Goal: Task Accomplishment & Management: Complete application form

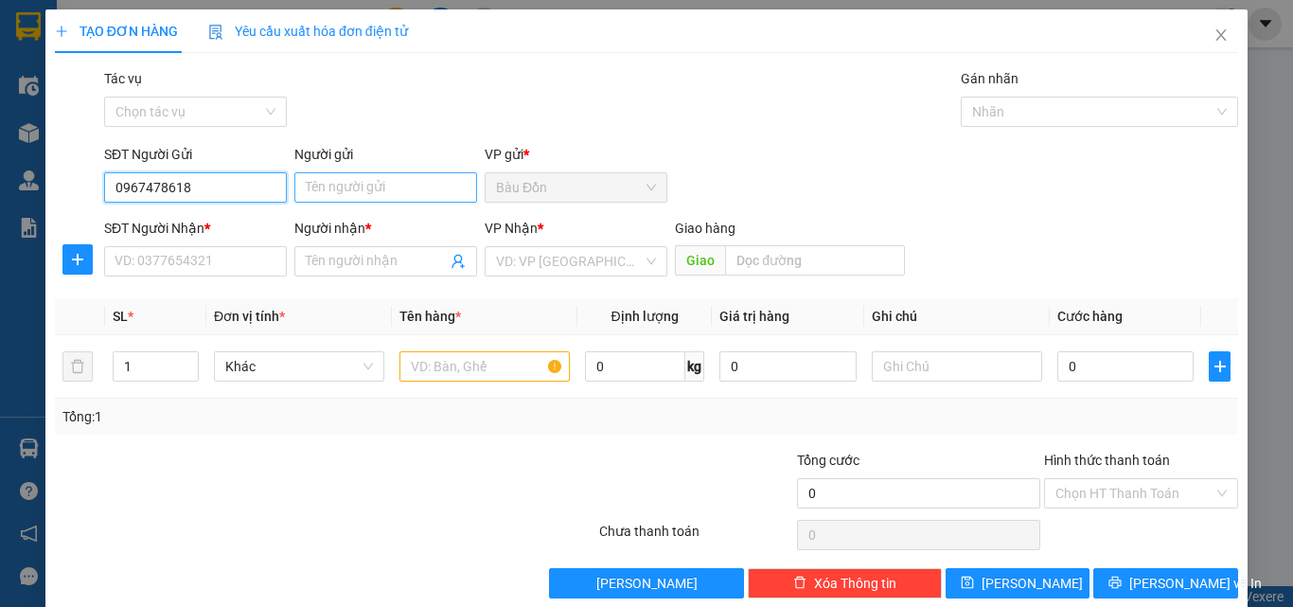
type input "0967478618"
click at [422, 193] on input "Người gửi" at bounding box center [385, 187] width 183 height 30
type input "D"
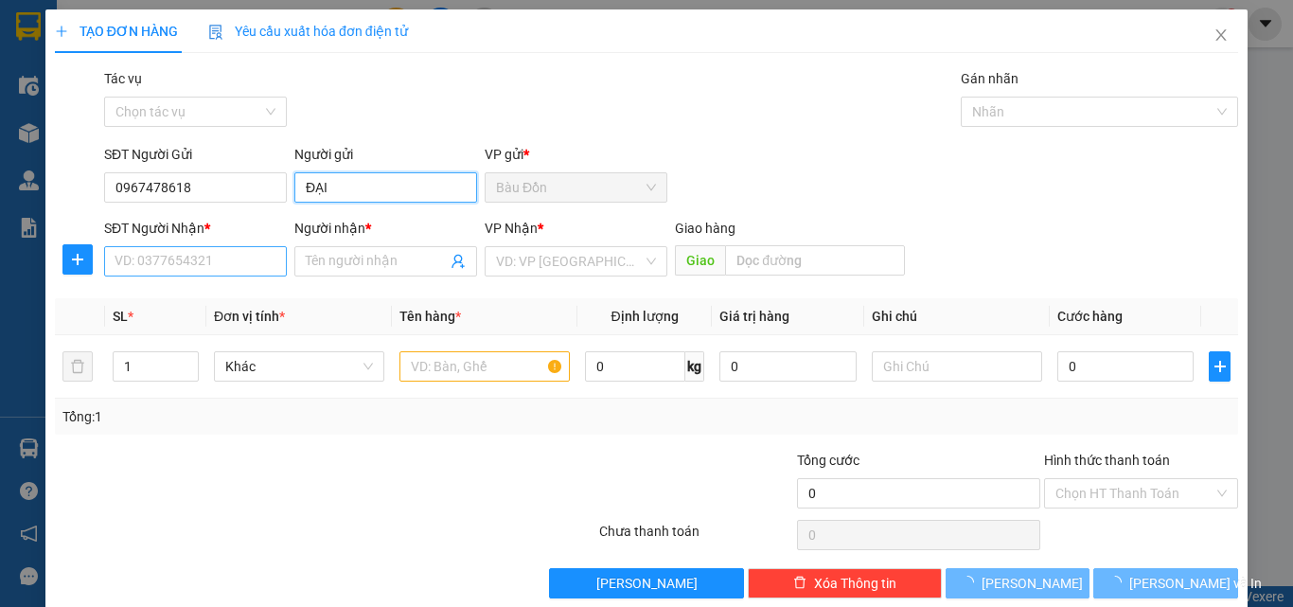
type input "ĐẠI"
click at [201, 258] on input "SĐT Người Nhận *" at bounding box center [195, 261] width 183 height 30
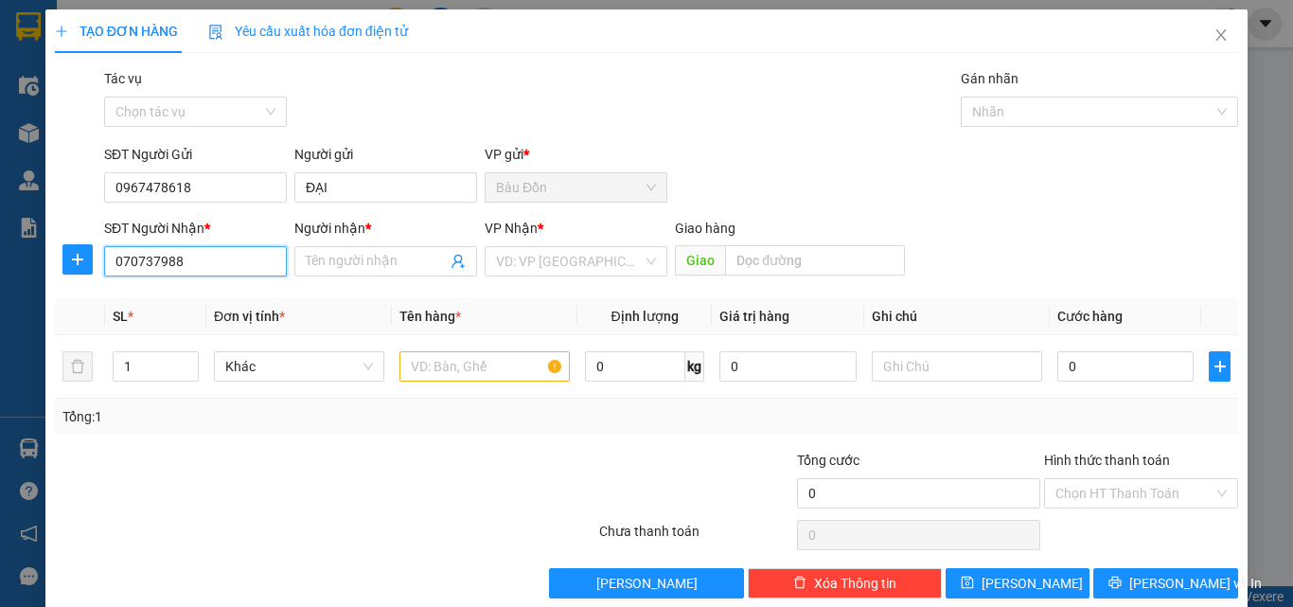
type input "0707379888"
click at [208, 297] on div "0707379888 - TÀI" at bounding box center [194, 299] width 158 height 21
type input "TÀI"
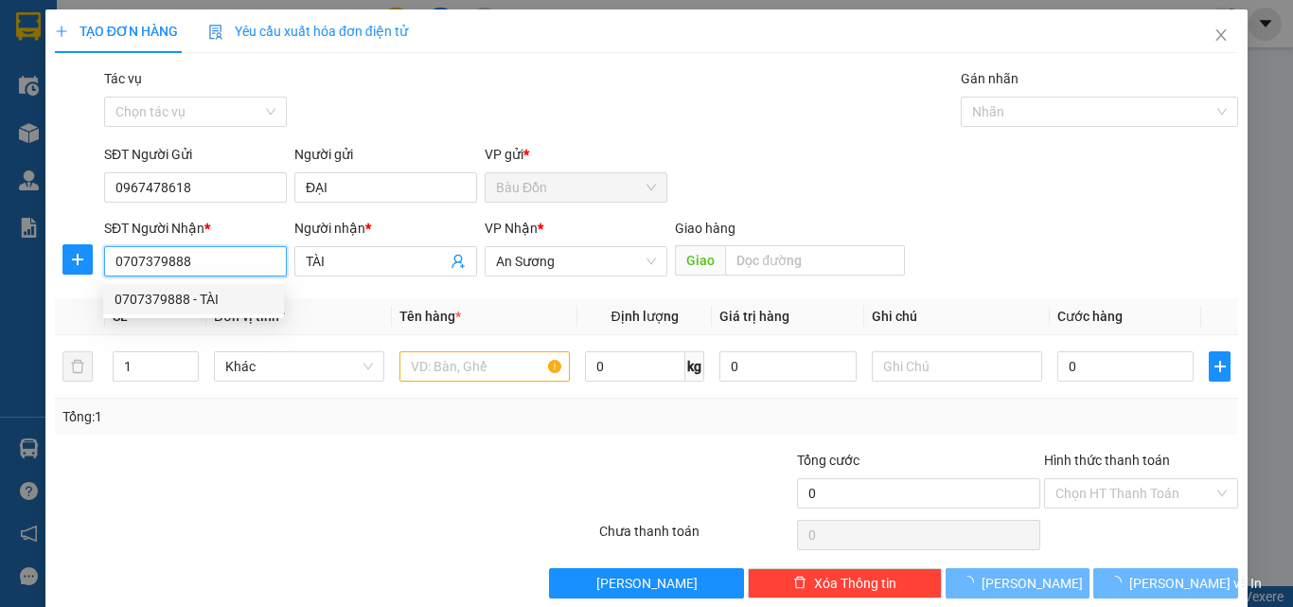
type input "50.000"
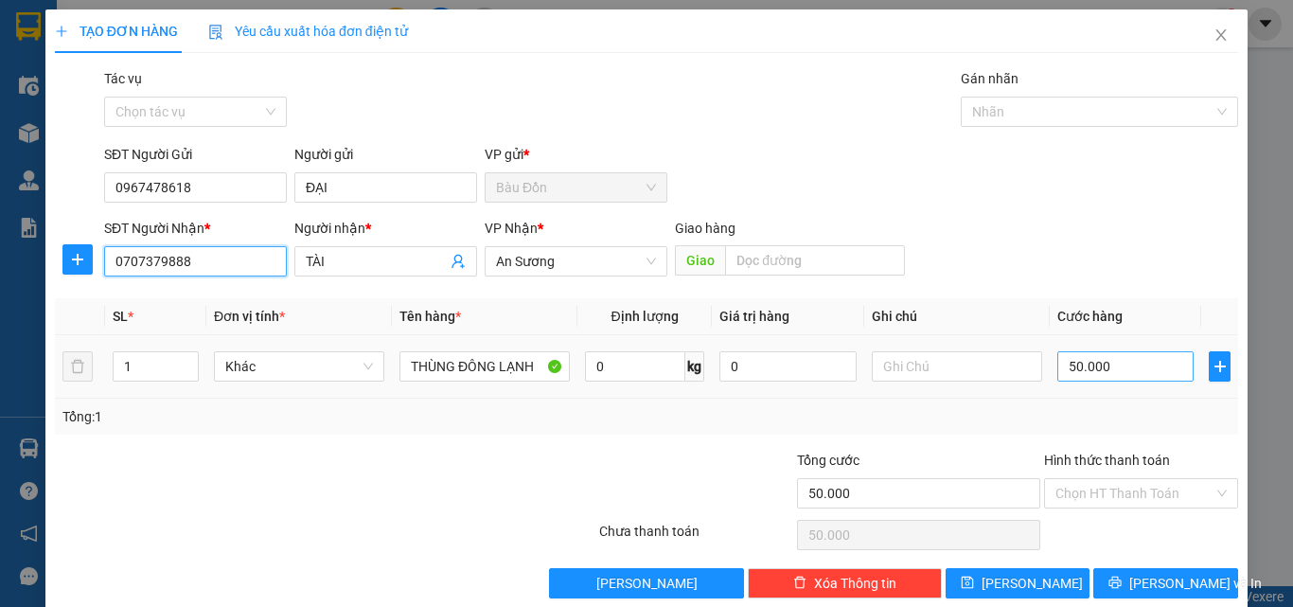
type input "0707379888"
click at [1060, 366] on input "50.000" at bounding box center [1126, 366] width 136 height 30
type input "6"
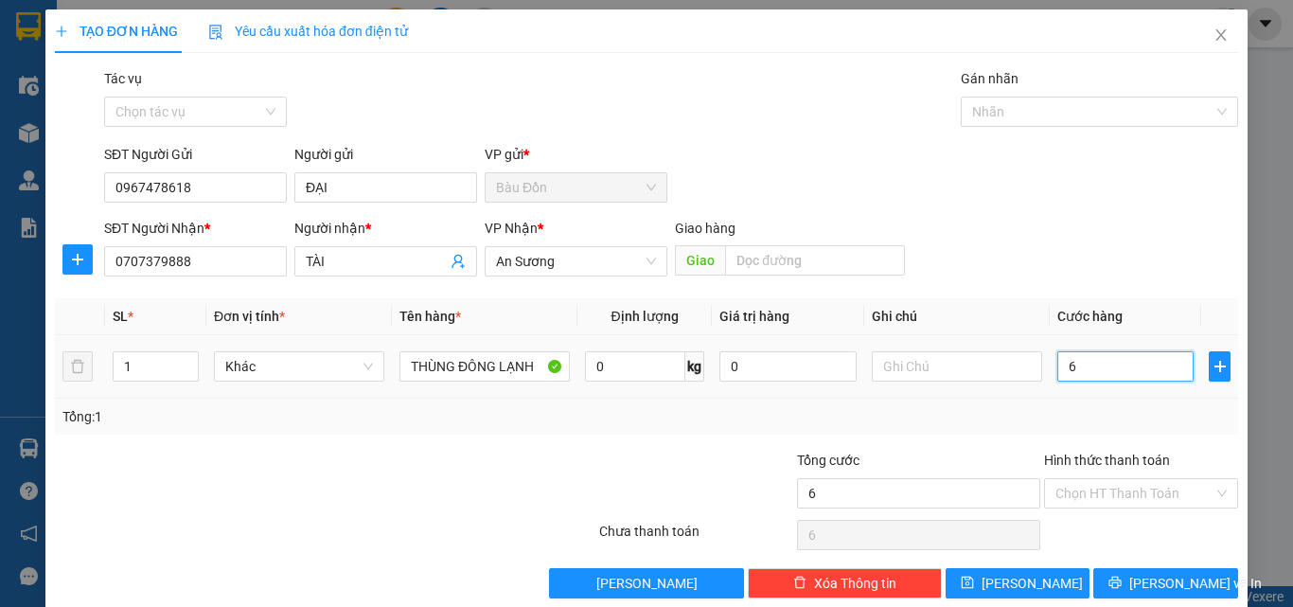
type input "60"
type input "600"
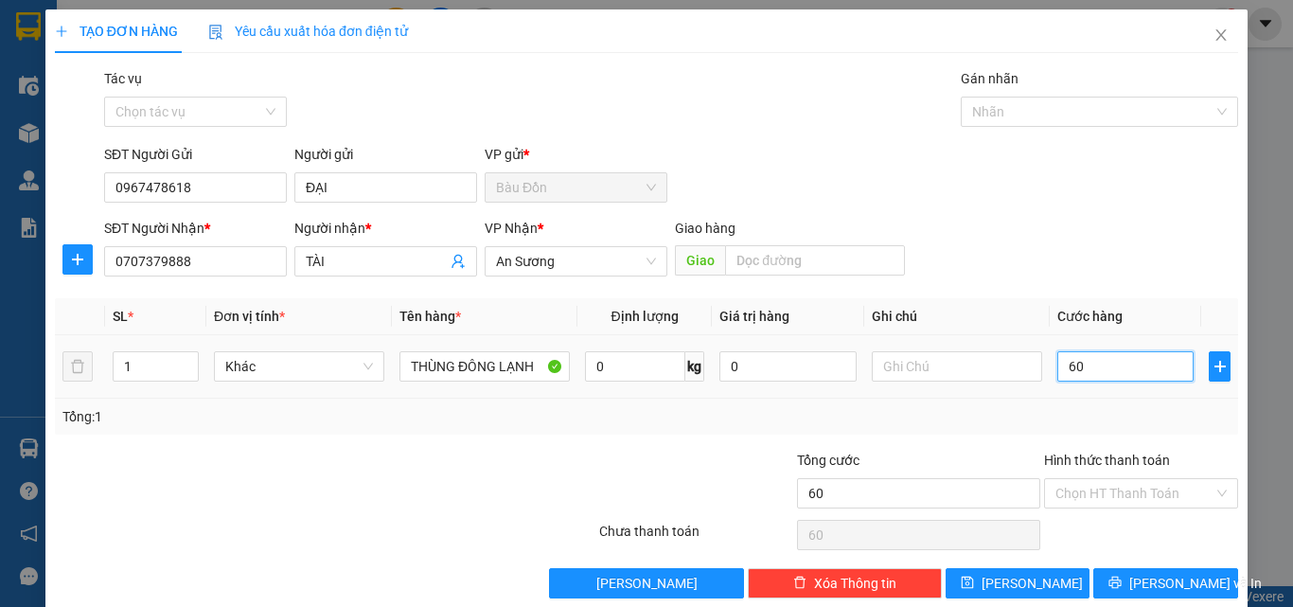
type input "600"
type input "6.000"
type input "60.000"
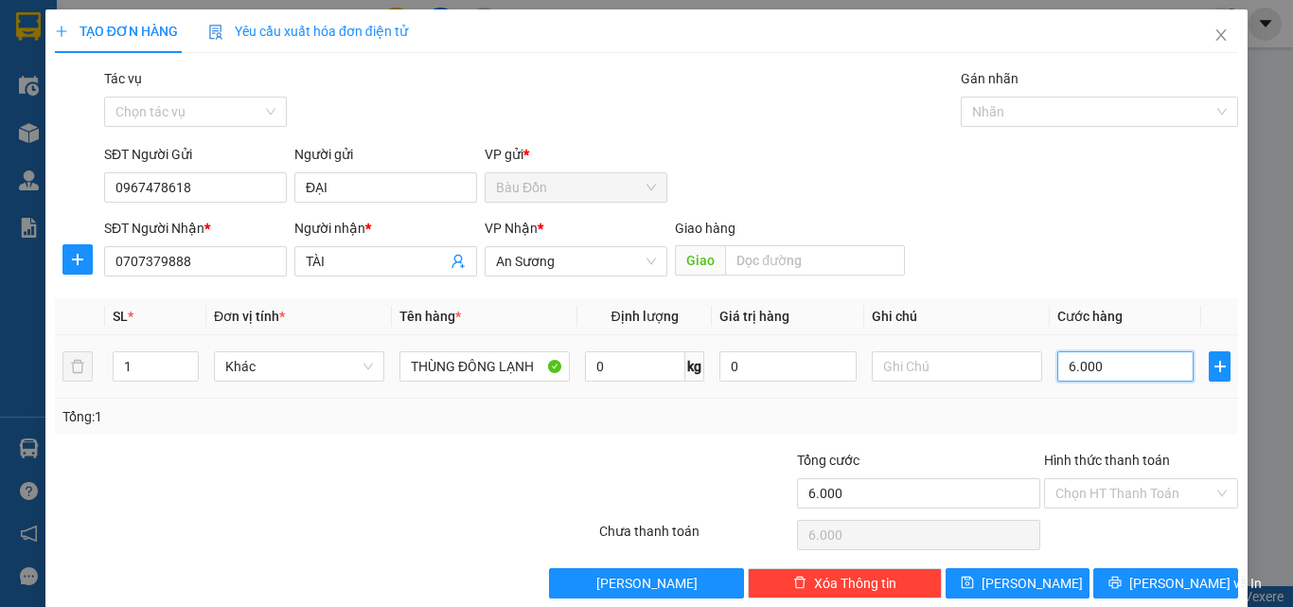
type input "60.000"
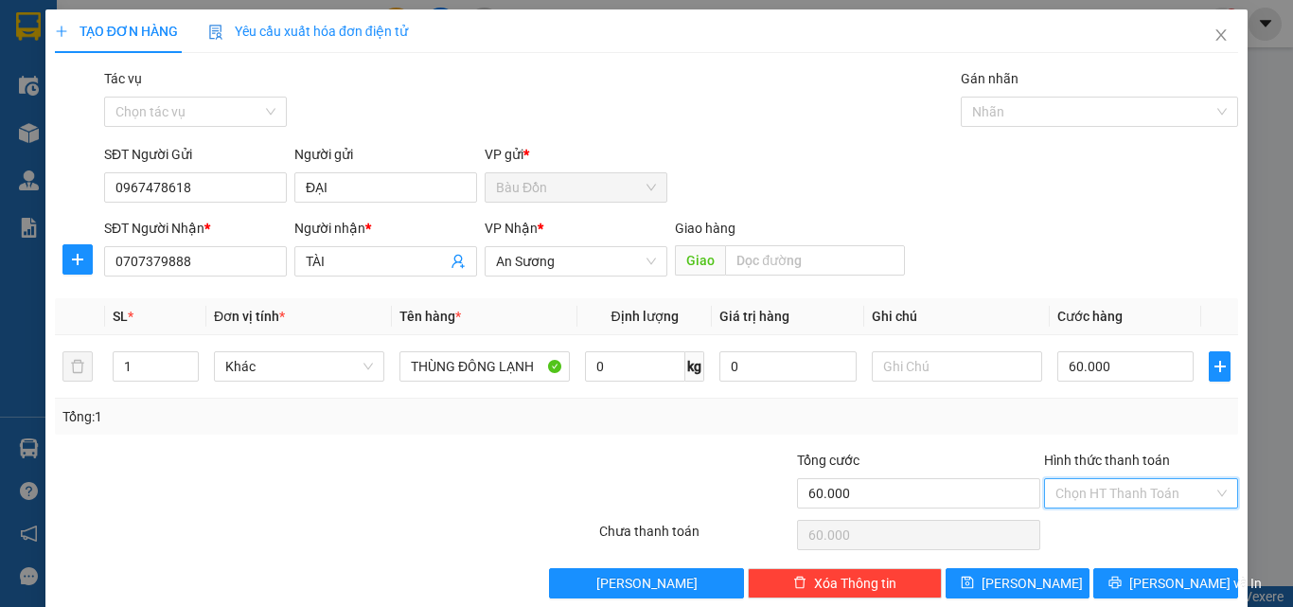
click at [1056, 494] on input "Hình thức thanh toán" at bounding box center [1135, 493] width 158 height 28
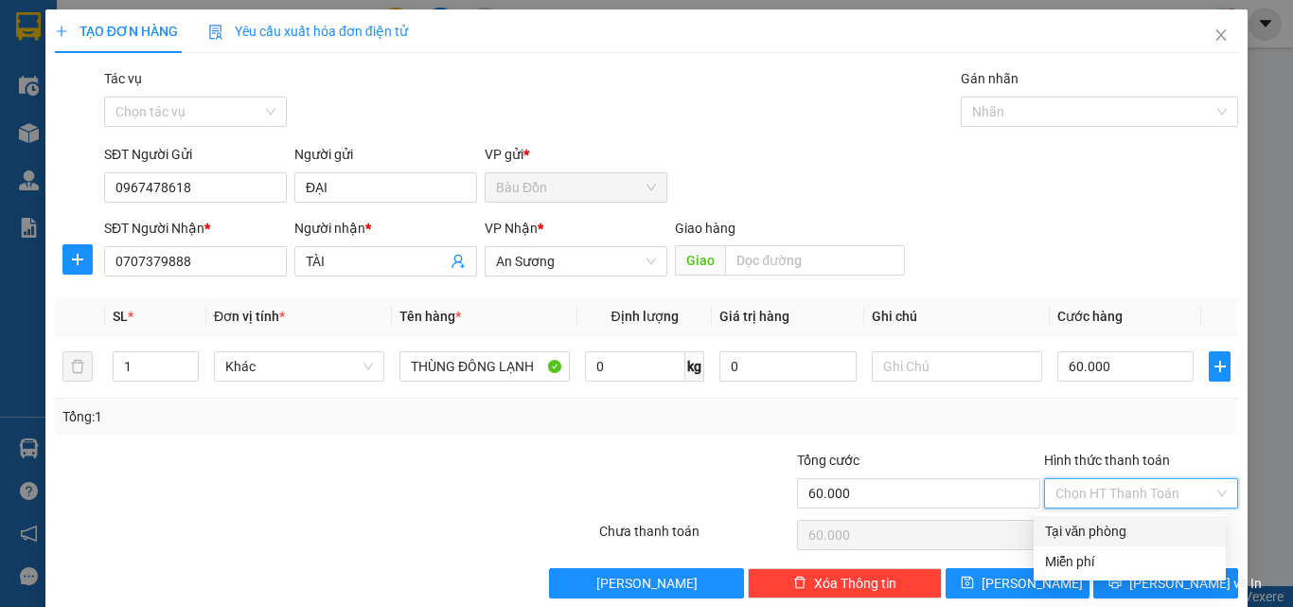
click at [1077, 531] on div "Tại văn phòng" at bounding box center [1129, 531] width 169 height 21
type input "0"
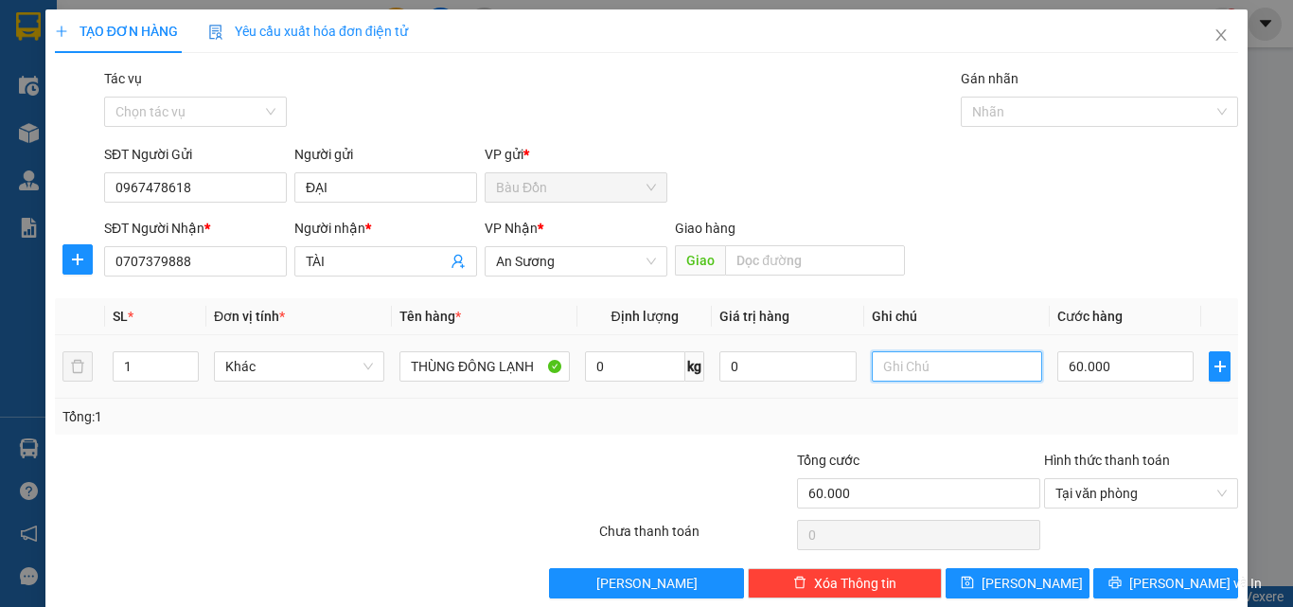
click at [898, 368] on input "text" at bounding box center [957, 366] width 170 height 30
type input "NGÃ 4 HÓC MÔN"
click at [151, 366] on input "1" at bounding box center [156, 366] width 84 height 28
click at [283, 353] on span "Khác" at bounding box center [299, 366] width 148 height 28
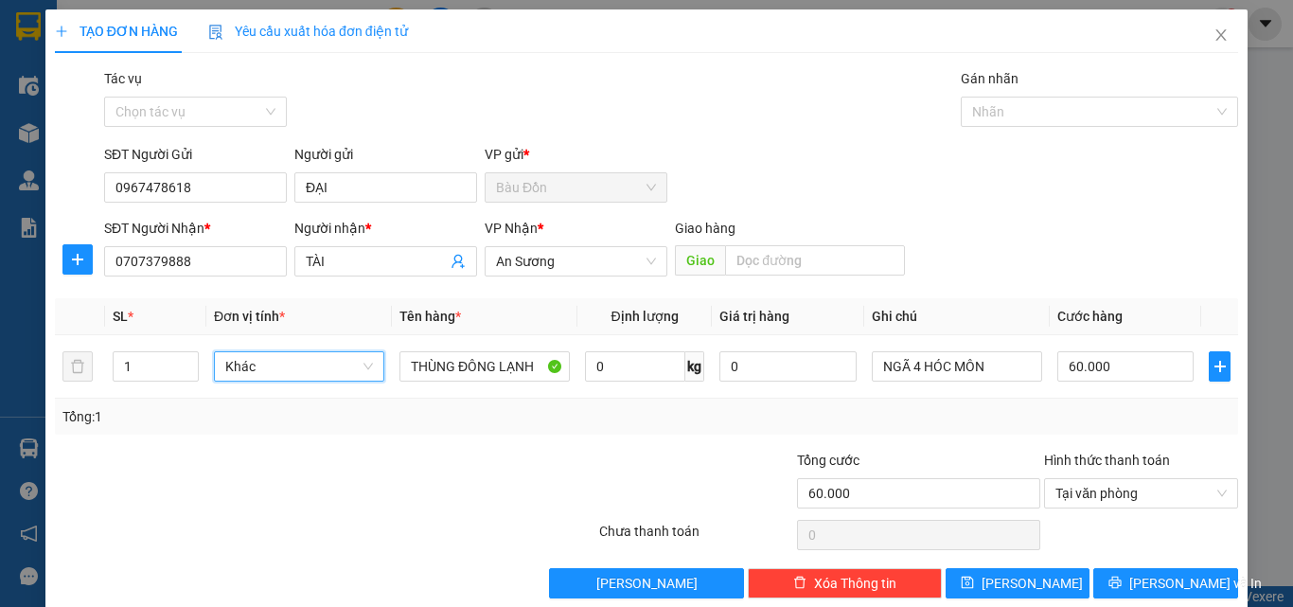
click at [274, 475] on div at bounding box center [226, 483] width 347 height 66
click at [1145, 574] on span "[PERSON_NAME] và In" at bounding box center [1195, 583] width 133 height 21
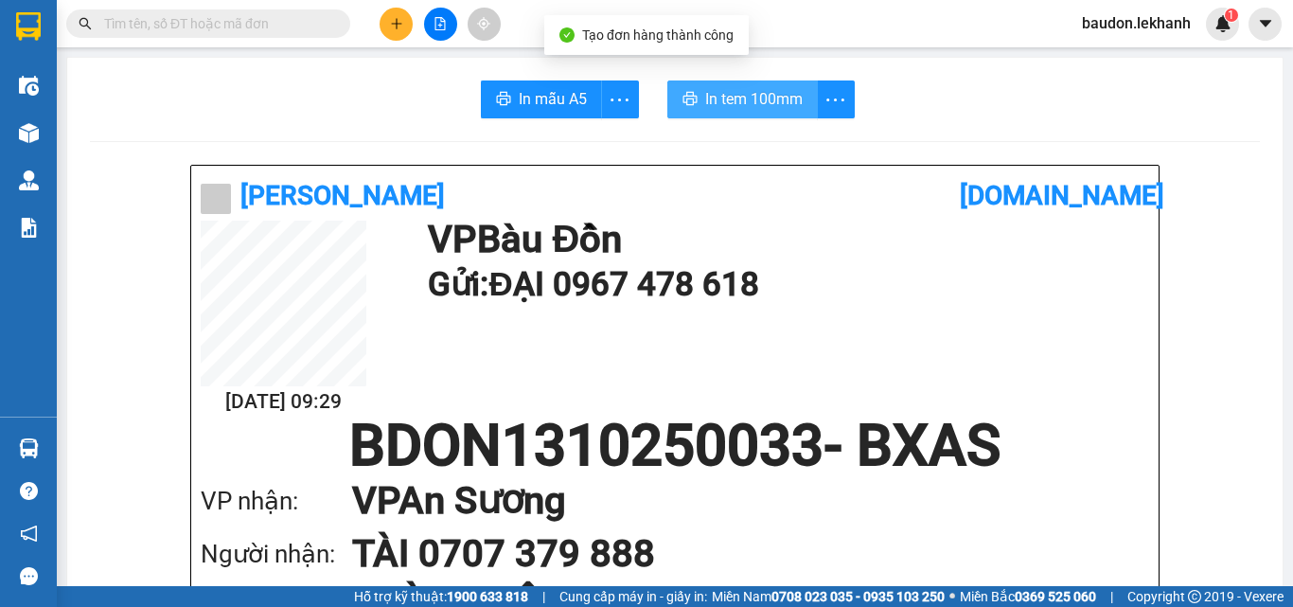
drag, startPoint x: 750, startPoint y: 106, endPoint x: 762, endPoint y: 112, distance: 13.6
click at [749, 106] on span "In tem 100mm" at bounding box center [754, 99] width 98 height 24
